Goal: Check status: Check status

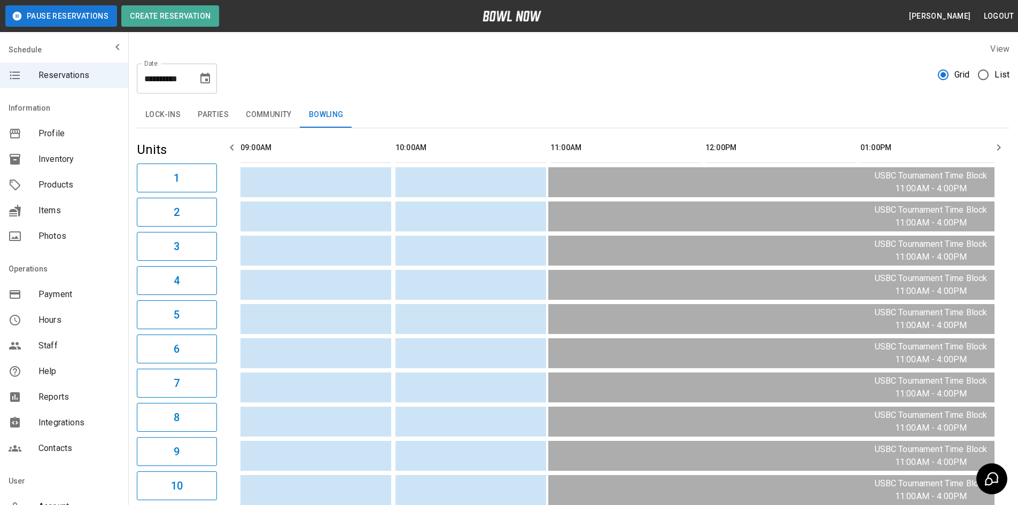
scroll to position [0, 775]
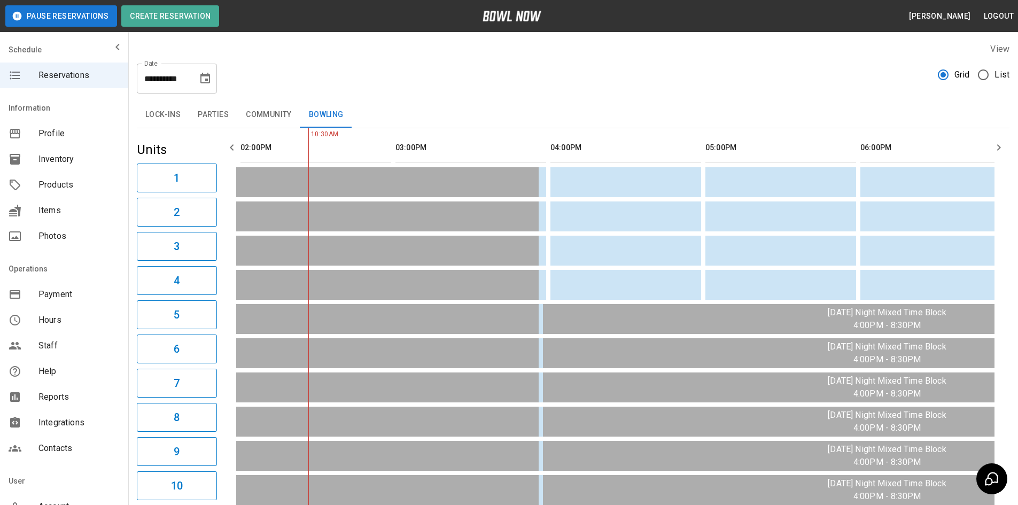
click at [202, 77] on icon "Choose date, selected date is May 17, 2026" at bounding box center [205, 78] width 13 height 13
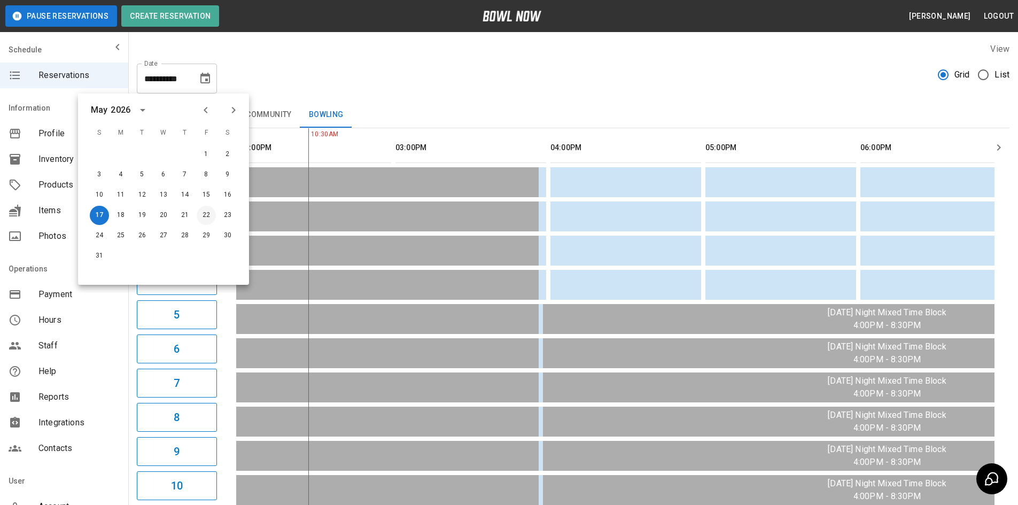
click at [210, 213] on button "22" at bounding box center [206, 215] width 19 height 19
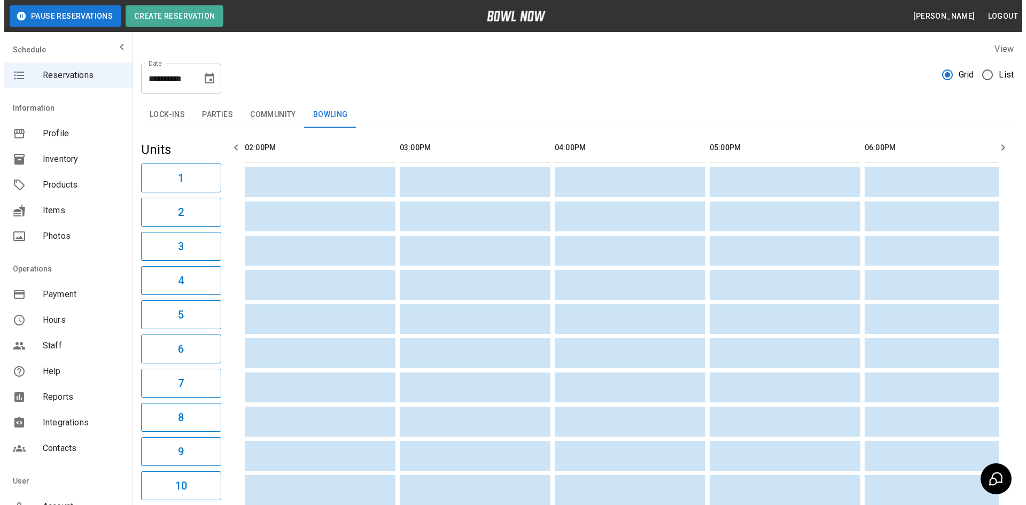
scroll to position [0, 155]
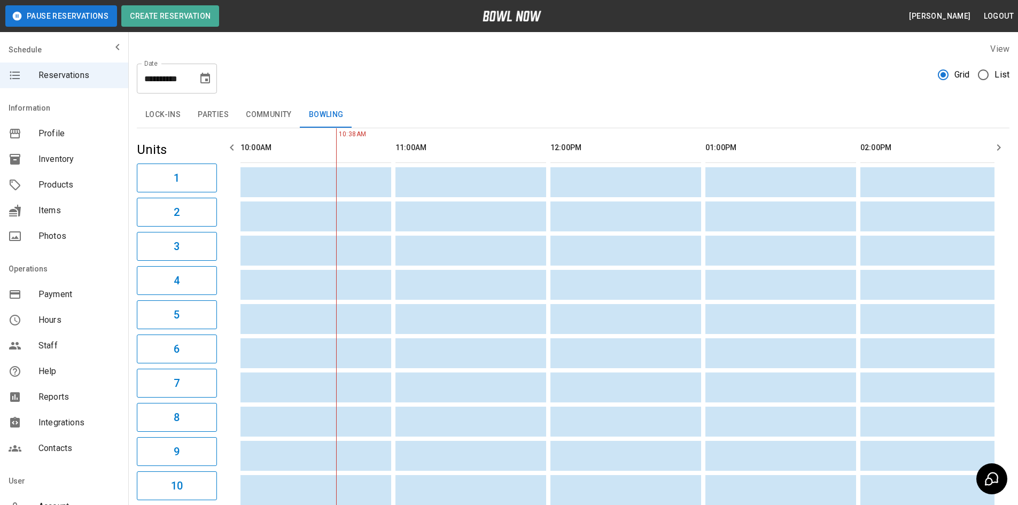
click at [203, 119] on button "Parties" at bounding box center [213, 115] width 48 height 26
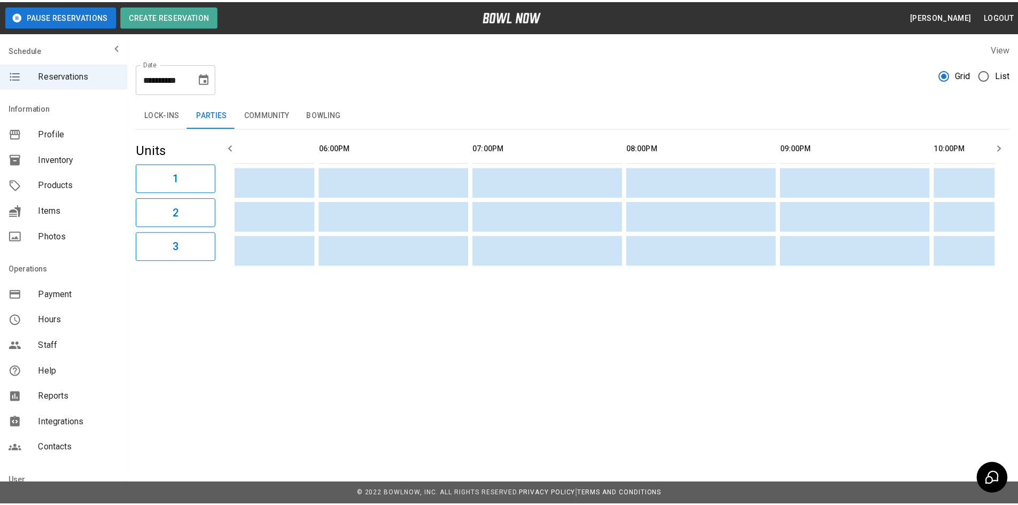
scroll to position [0, 1309]
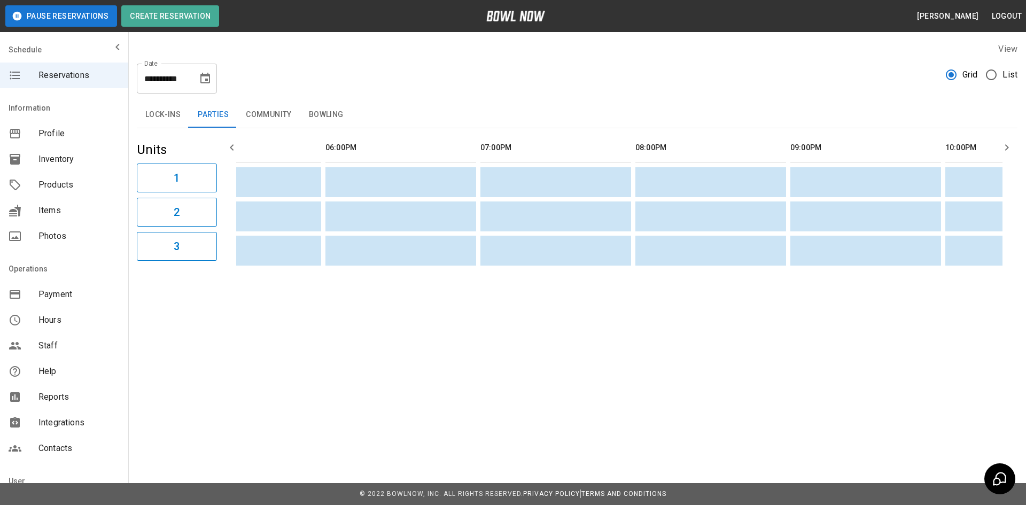
click at [335, 115] on button "Bowling" at bounding box center [326, 115] width 52 height 26
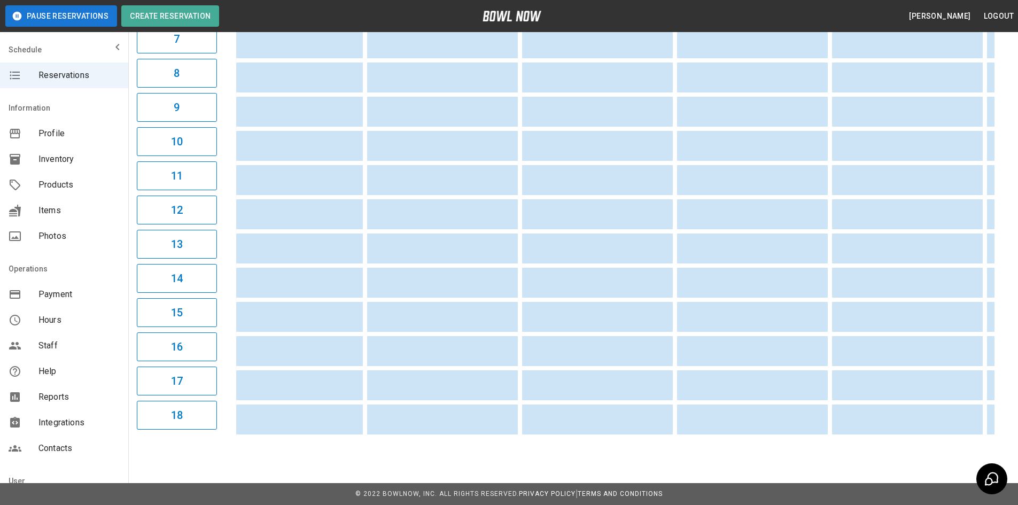
scroll to position [0, 0]
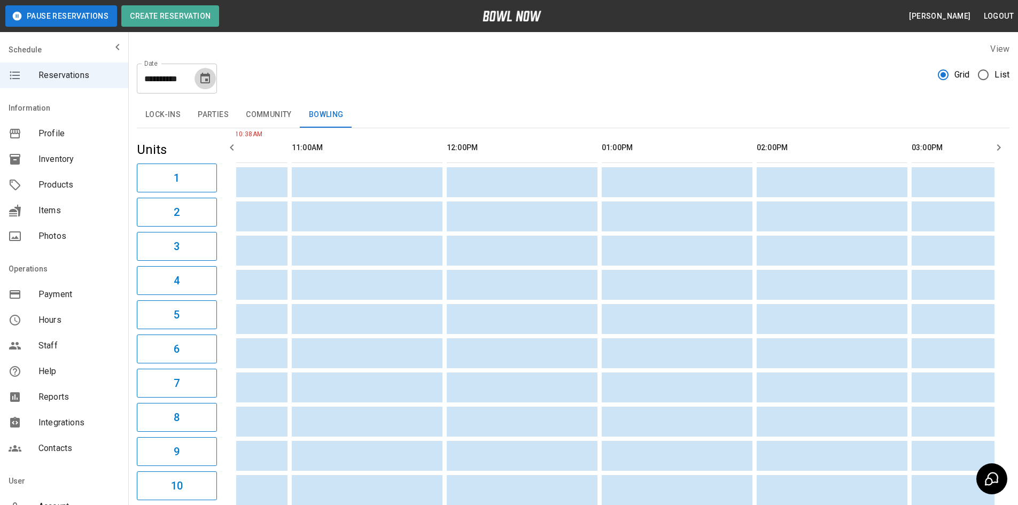
click at [205, 76] on icon "Choose date, selected date is May 22, 2026" at bounding box center [205, 78] width 10 height 11
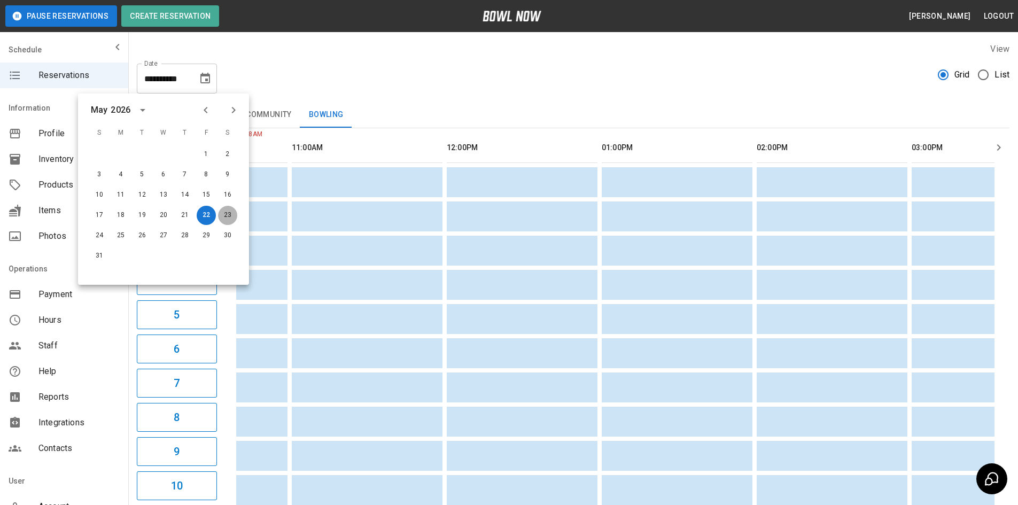
click at [225, 214] on button "23" at bounding box center [227, 215] width 19 height 19
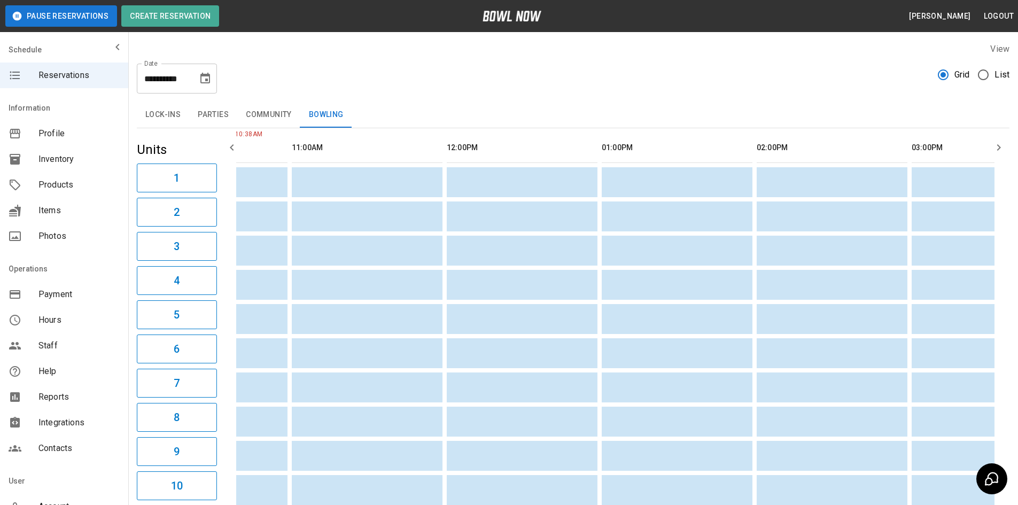
click at [208, 110] on button "Parties" at bounding box center [213, 115] width 48 height 26
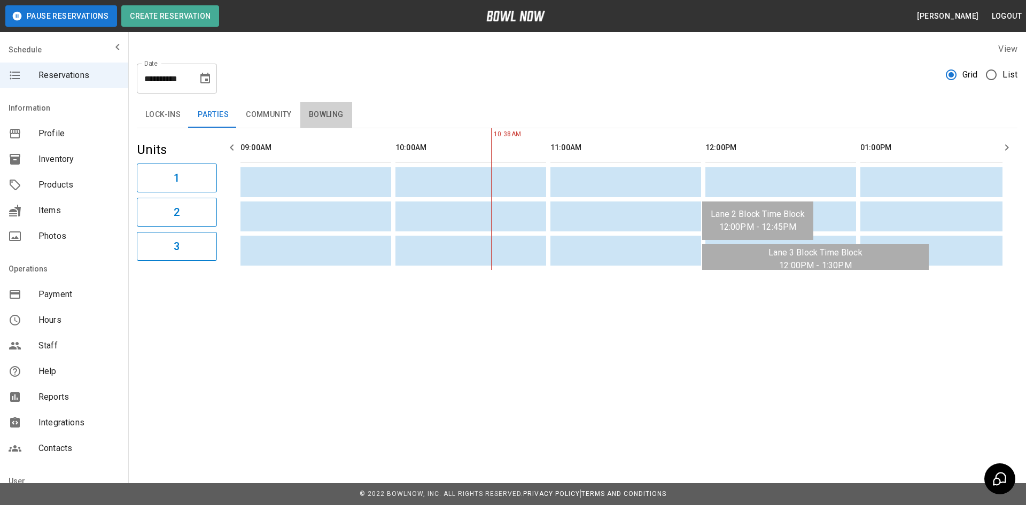
click at [332, 116] on button "Bowling" at bounding box center [326, 115] width 52 height 26
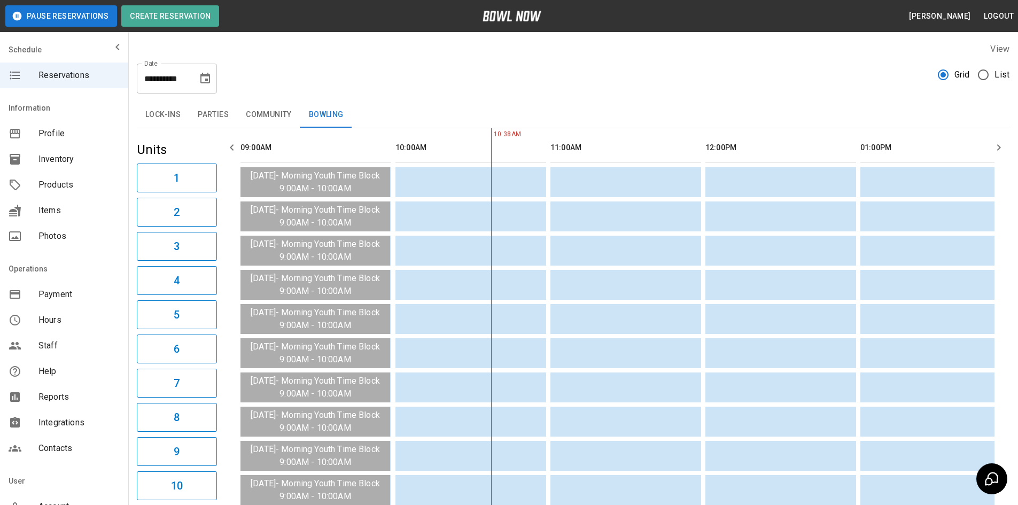
click at [204, 78] on icon "Choose date, selected date is May 23, 2026" at bounding box center [205, 78] width 13 height 13
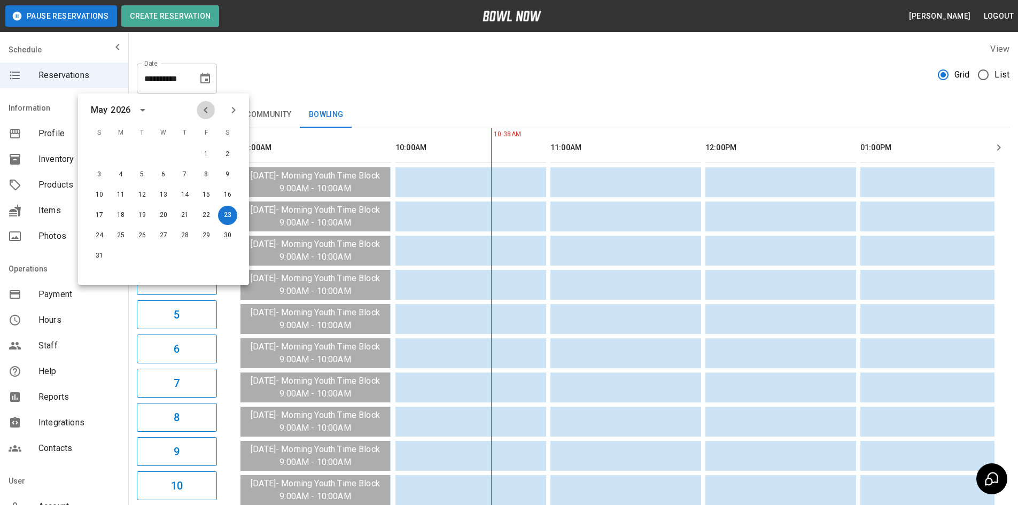
click at [212, 109] on icon "Previous month" at bounding box center [205, 110] width 13 height 13
click at [208, 109] on icon "Previous month" at bounding box center [205, 110] width 13 height 13
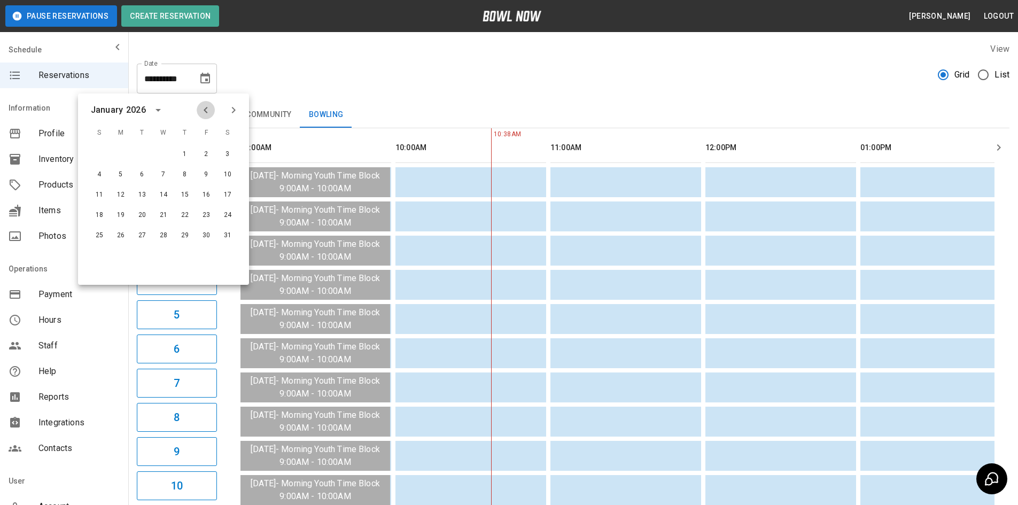
click at [208, 109] on icon "Previous month" at bounding box center [205, 110] width 13 height 13
click at [209, 109] on icon "Previous month" at bounding box center [205, 110] width 13 height 13
click at [204, 217] on button "22" at bounding box center [206, 215] width 19 height 19
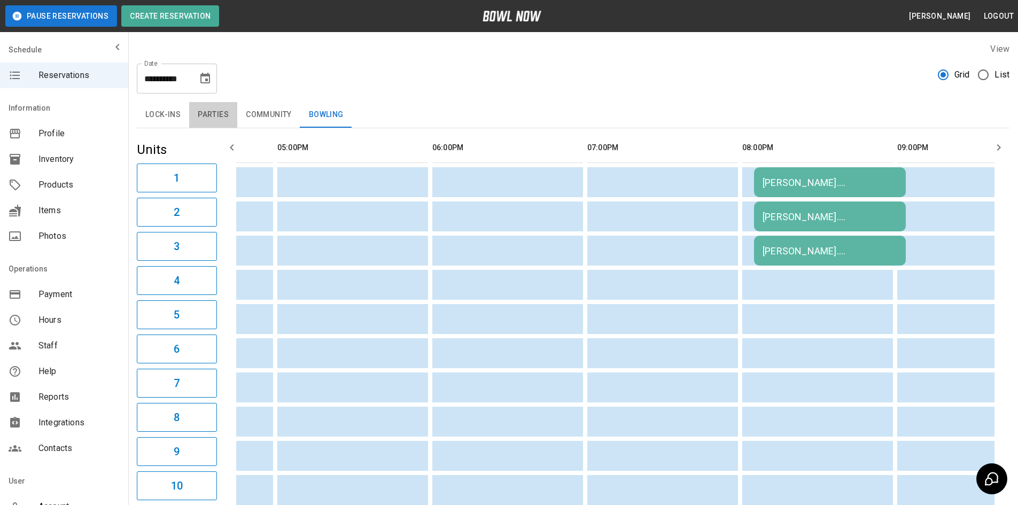
click at [217, 117] on button "Parties" at bounding box center [213, 115] width 48 height 26
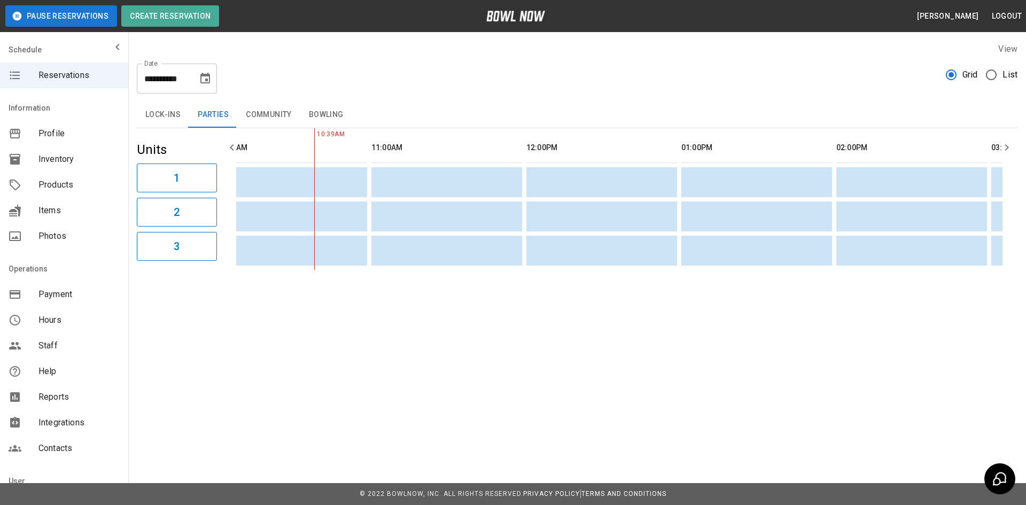
click at [200, 76] on icon "Choose date, selected date is Aug 22, 2025" at bounding box center [205, 78] width 13 height 13
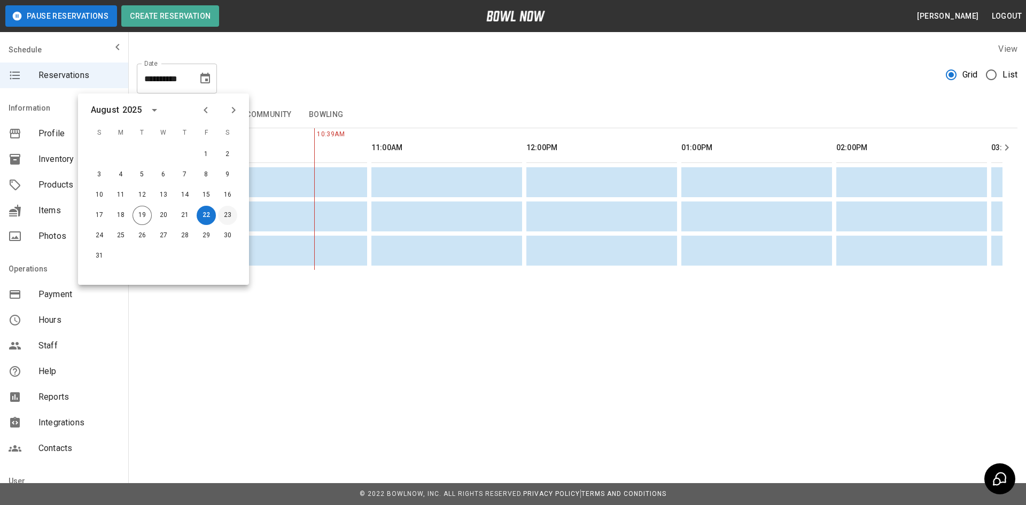
click at [228, 216] on button "23" at bounding box center [227, 215] width 19 height 19
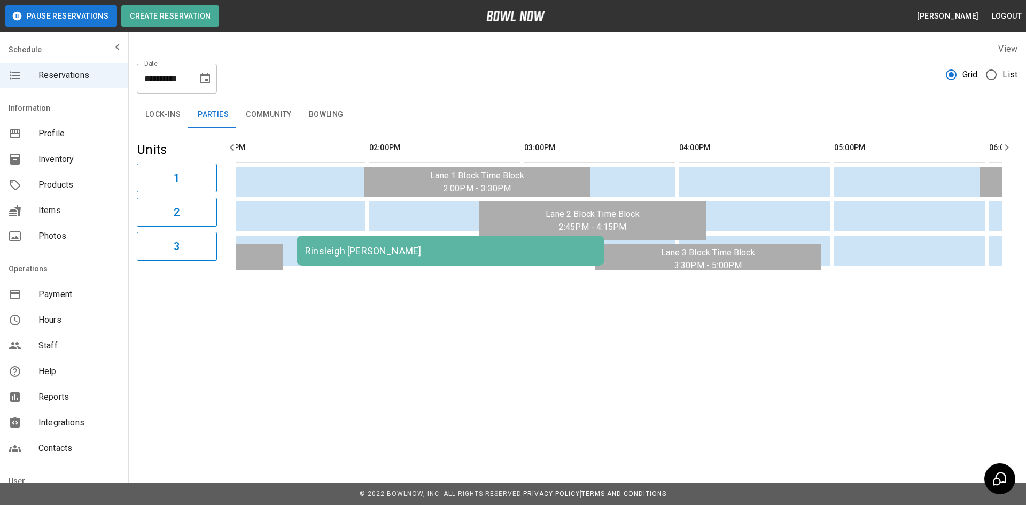
click at [461, 257] on td "Rinsleigh [PERSON_NAME]" at bounding box center [450, 251] width 308 height 30
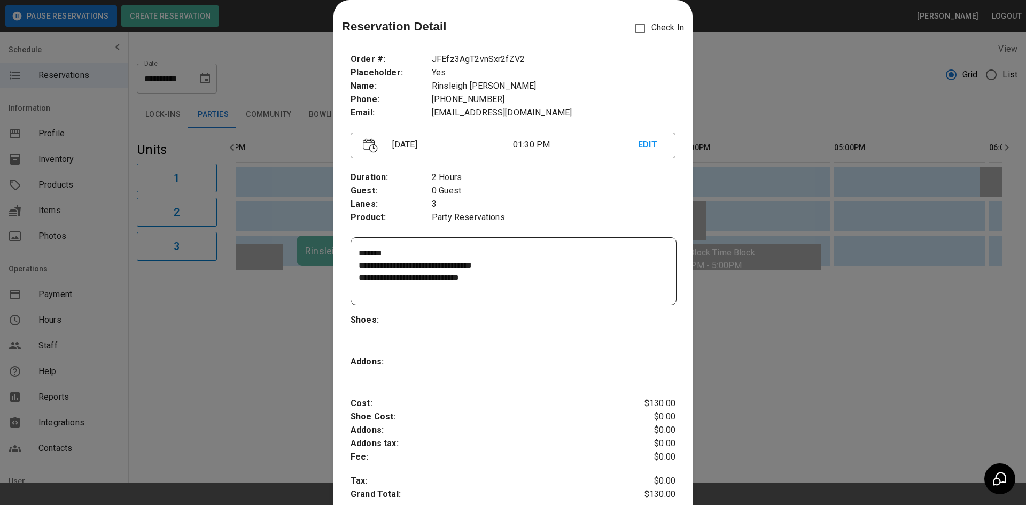
click at [757, 92] on div at bounding box center [513, 252] width 1026 height 505
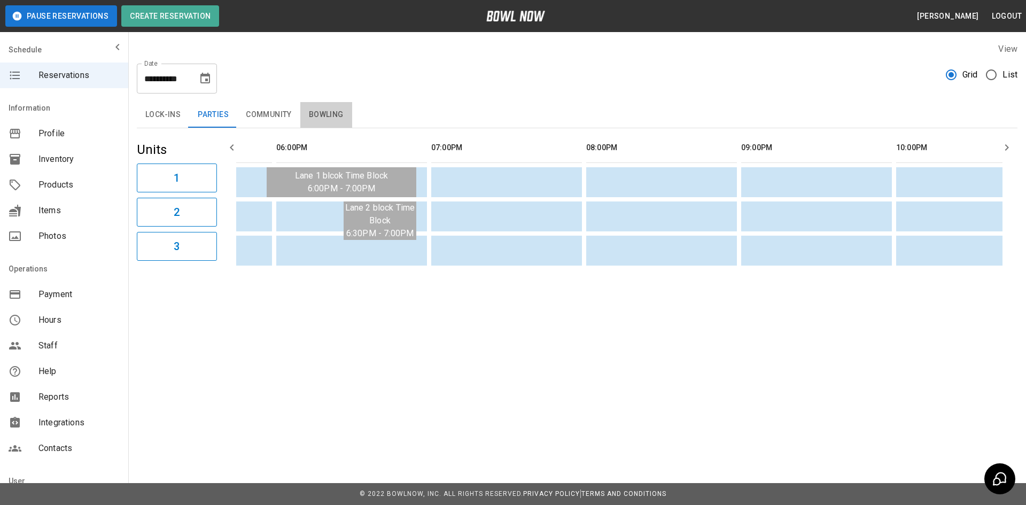
click at [325, 112] on button "Bowling" at bounding box center [326, 115] width 52 height 26
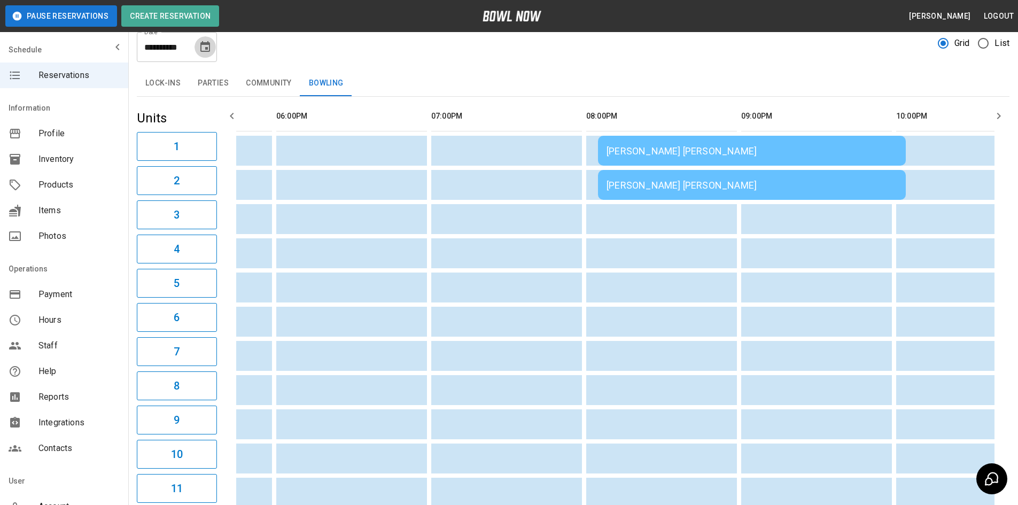
click at [202, 49] on icon "Choose date, selected date is Aug 23, 2025" at bounding box center [205, 47] width 13 height 13
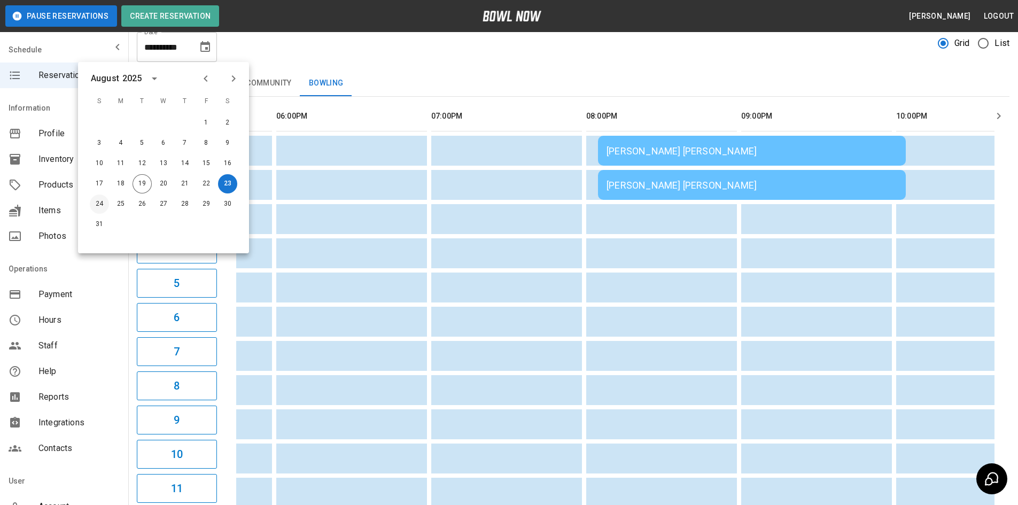
click at [99, 207] on button "24" at bounding box center [99, 203] width 19 height 19
type input "**********"
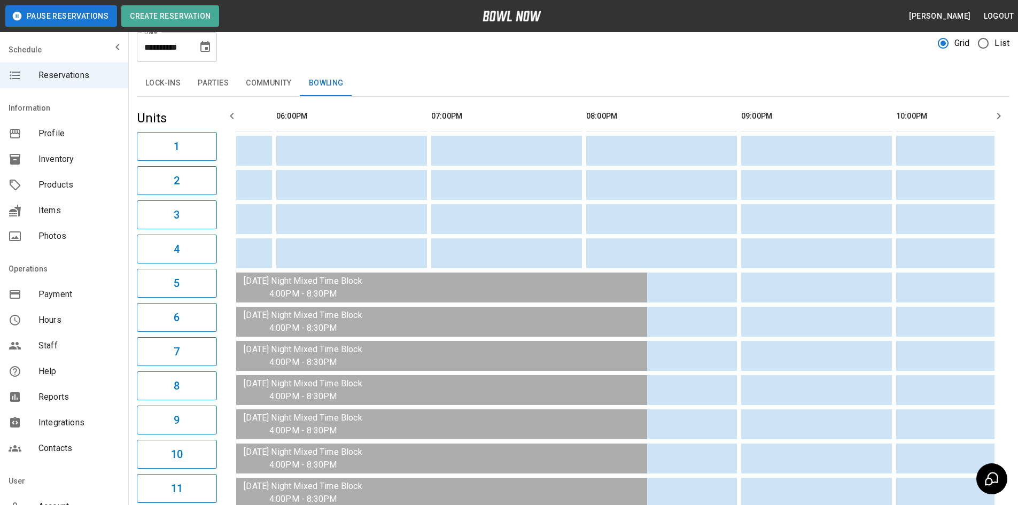
click at [219, 88] on button "Parties" at bounding box center [213, 84] width 48 height 26
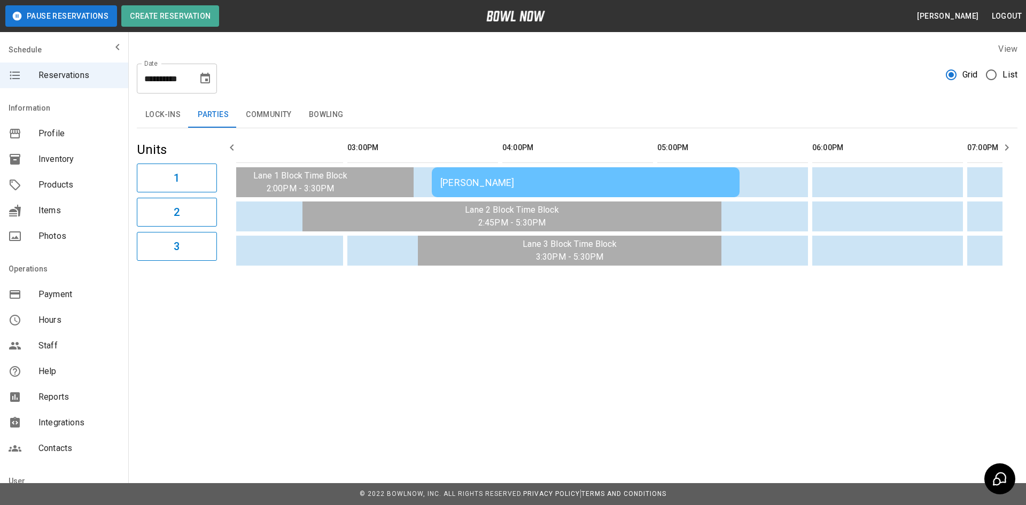
click at [576, 174] on td "[PERSON_NAME]" at bounding box center [586, 182] width 308 height 30
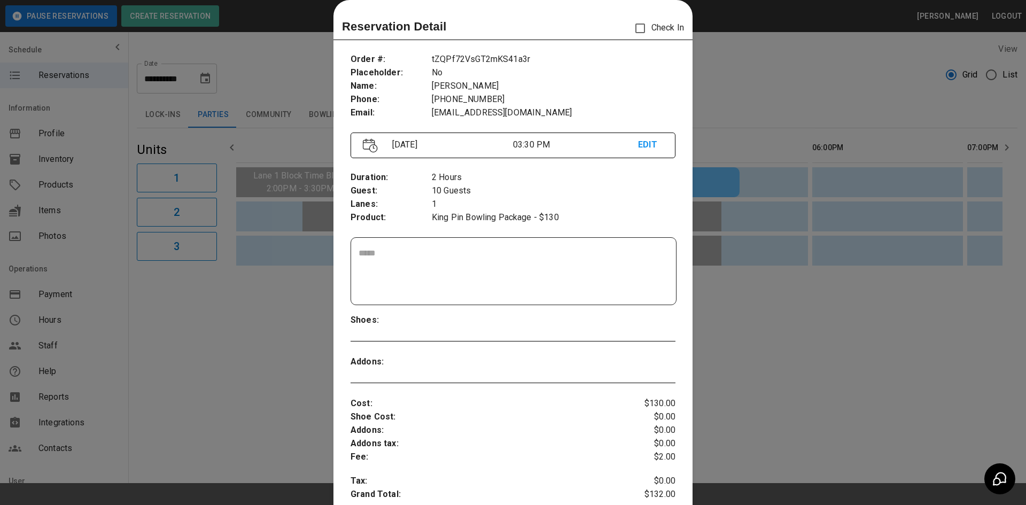
drag, startPoint x: 905, startPoint y: 395, endPoint x: 895, endPoint y: 391, distance: 10.5
click at [901, 392] on div at bounding box center [513, 252] width 1026 height 505
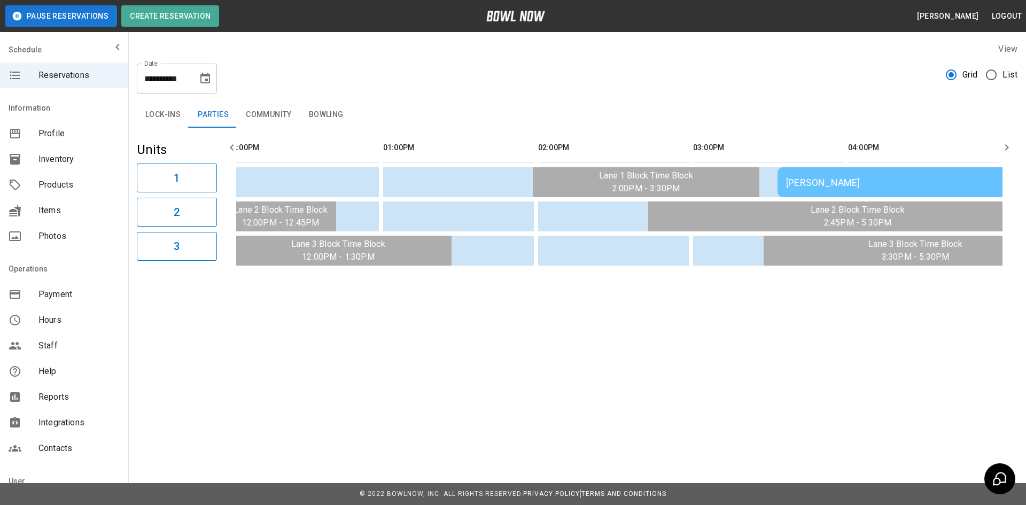
click at [829, 183] on div "[PERSON_NAME]" at bounding box center [931, 182] width 291 height 11
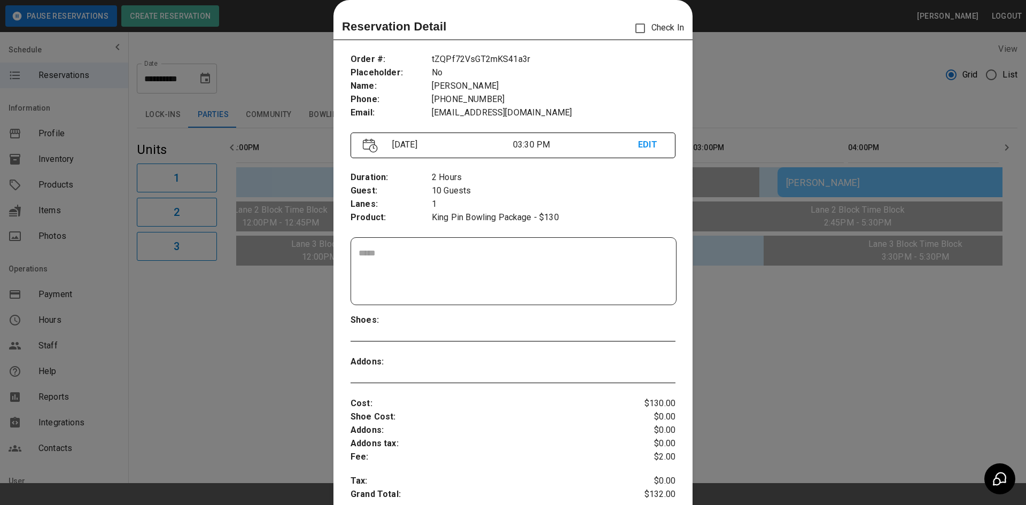
click at [763, 403] on div at bounding box center [513, 252] width 1026 height 505
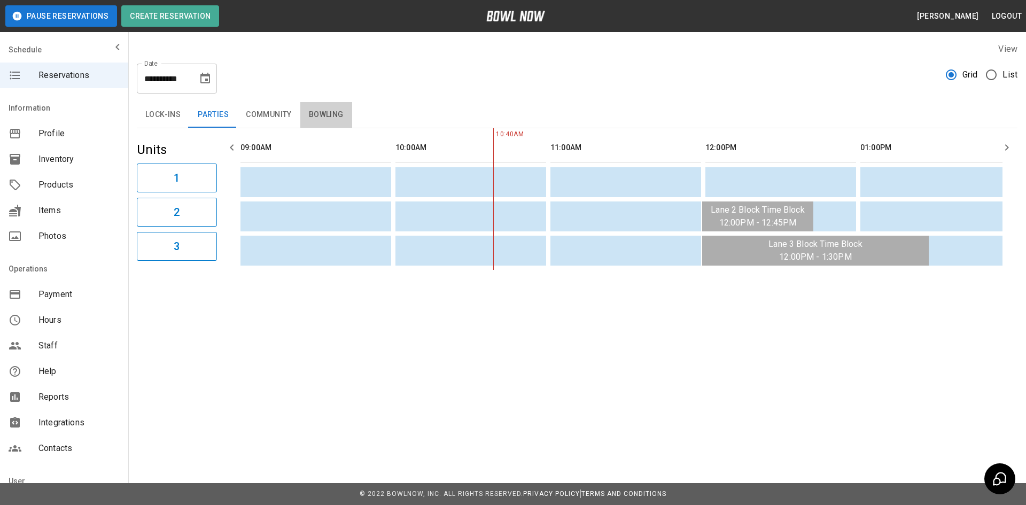
drag, startPoint x: 325, startPoint y: 114, endPoint x: 342, endPoint y: 119, distance: 17.9
click at [325, 112] on button "Bowling" at bounding box center [326, 115] width 52 height 26
